Goal: Find specific page/section: Find specific page/section

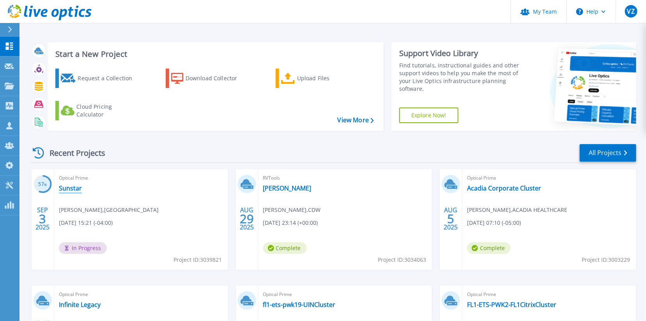
click at [65, 190] on link "Sunstar" at bounding box center [70, 188] width 23 height 8
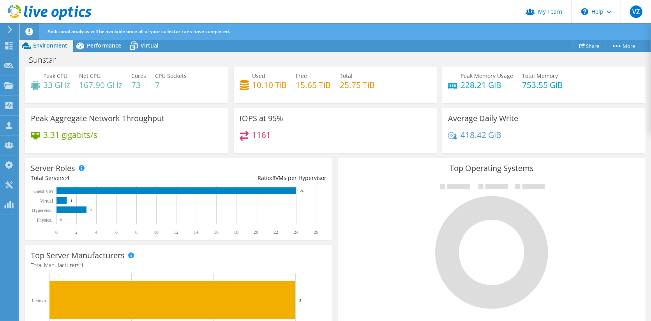
scroll to position [66, 0]
click at [145, 46] on span "Virtual" at bounding box center [150, 45] width 18 height 7
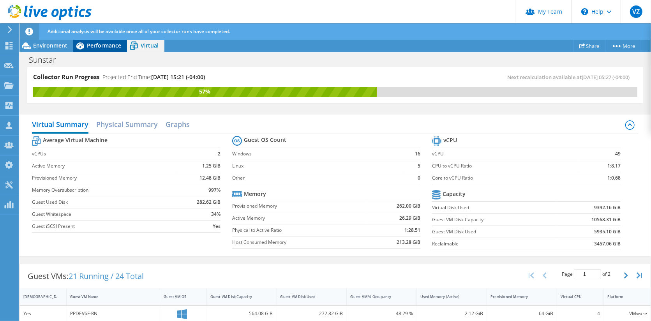
click at [101, 42] on span "Performance" at bounding box center [104, 45] width 34 height 7
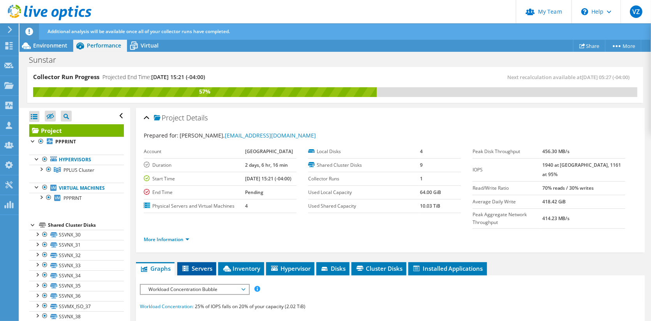
click at [194, 266] on span "Servers" at bounding box center [196, 269] width 31 height 8
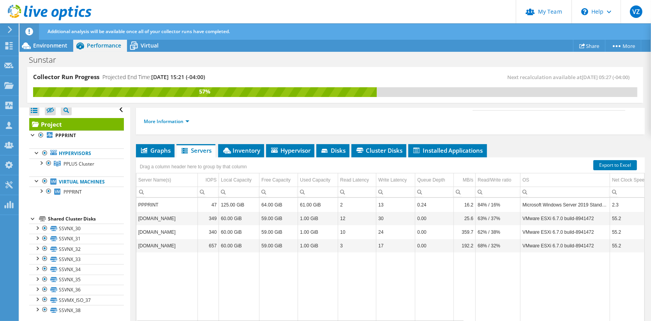
scroll to position [7, 0]
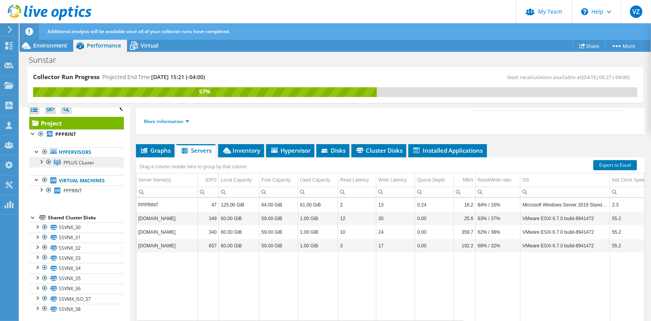
click at [62, 165] on link "PPLUS Cluster" at bounding box center [76, 162] width 95 height 10
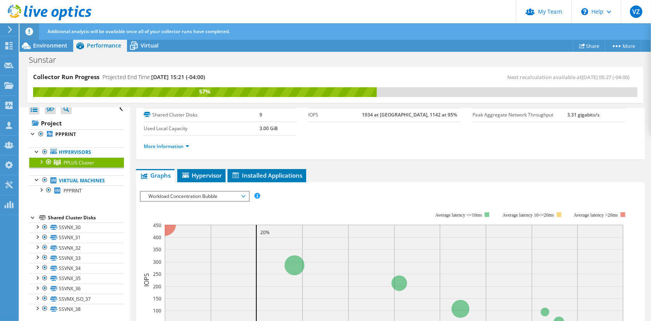
scroll to position [0, 0]
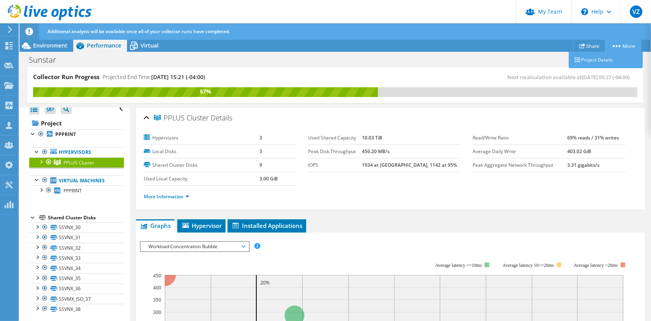
click at [616, 45] on icon at bounding box center [617, 46] width 8 height 2
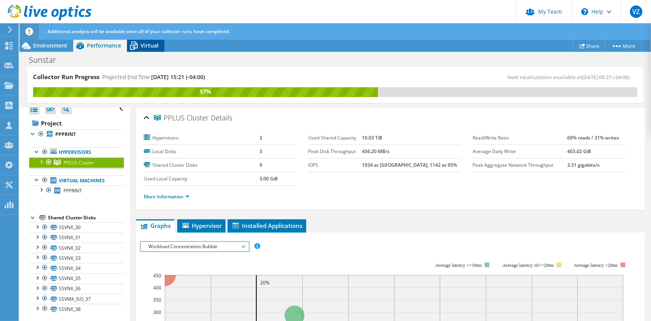
click at [141, 40] on div "Virtual" at bounding box center [145, 45] width 37 height 12
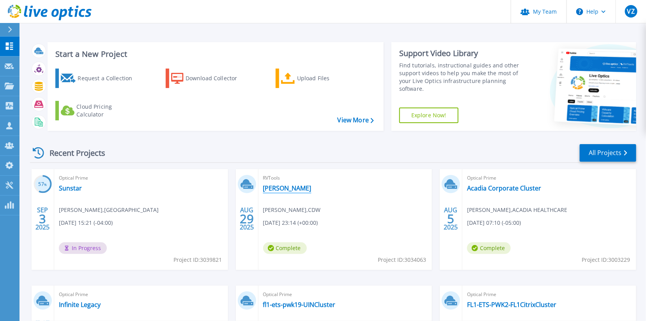
click at [273, 188] on link "[PERSON_NAME]" at bounding box center [287, 188] width 48 height 8
